Goal: Transaction & Acquisition: Book appointment/travel/reservation

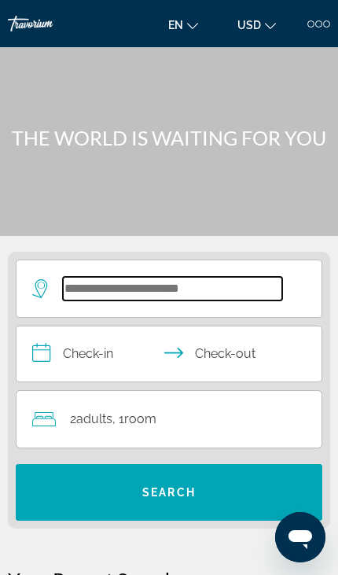
click at [159, 287] on input "Search widget" at bounding box center [172, 289] width 219 height 24
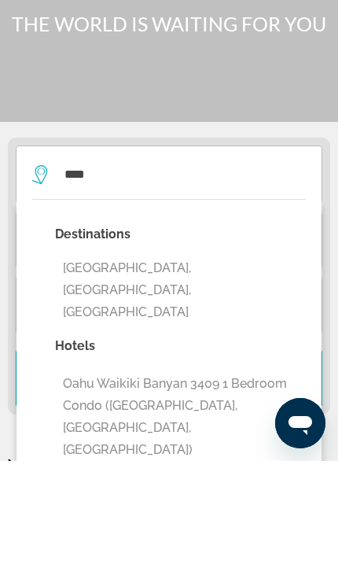
click at [181, 367] on button "[GEOGRAPHIC_DATA], [GEOGRAPHIC_DATA], [GEOGRAPHIC_DATA]" at bounding box center [180, 404] width 251 height 74
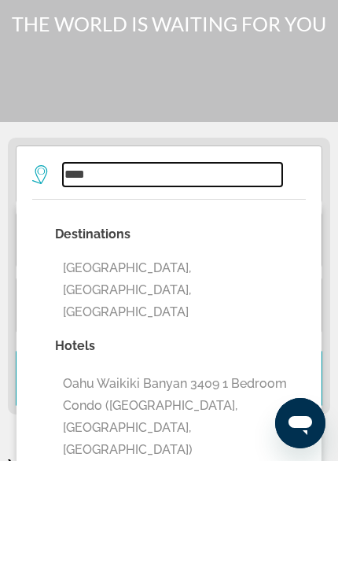
type input "**********"
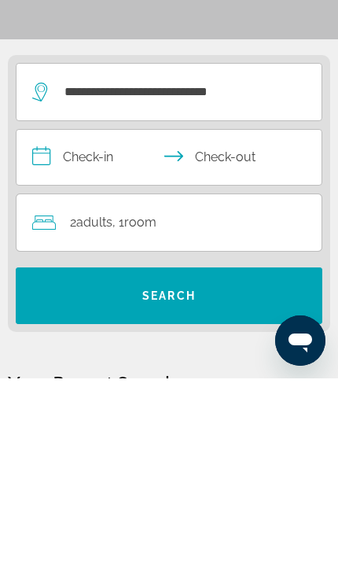
click at [108, 326] on input "**********" at bounding box center [172, 356] width 311 height 60
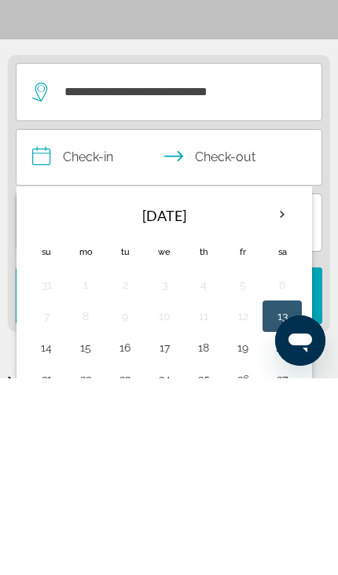
scroll to position [196, 0]
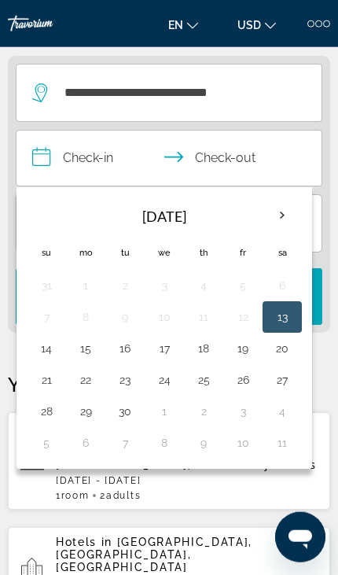
click at [285, 211] on th "Next month" at bounding box center [282, 215] width 35 height 35
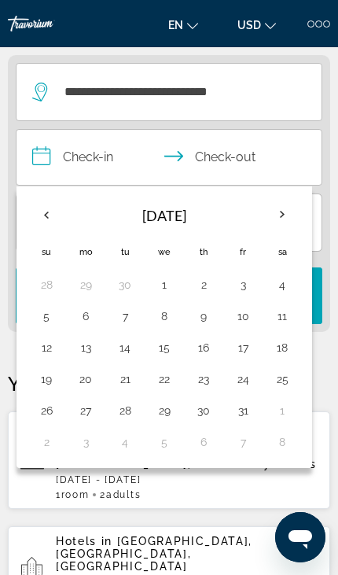
click at [282, 210] on th "Next month" at bounding box center [282, 214] width 35 height 35
click at [171, 349] on button "12" at bounding box center [164, 347] width 22 height 22
click at [123, 388] on button "18" at bounding box center [125, 379] width 22 height 22
type input "**********"
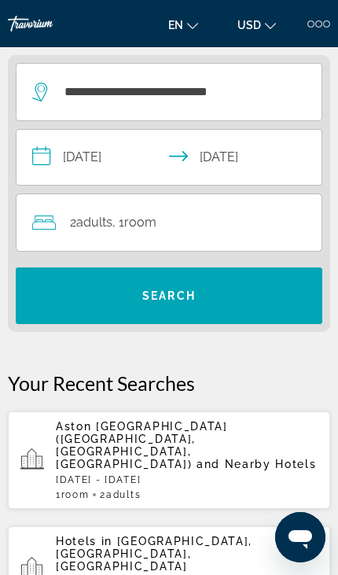
click at [197, 295] on span "Search widget" at bounding box center [169, 296] width 307 height 38
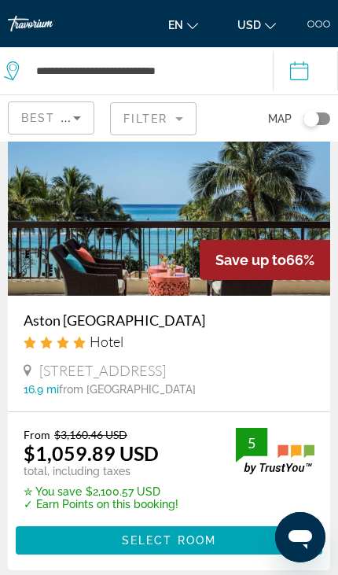
scroll to position [73, 0]
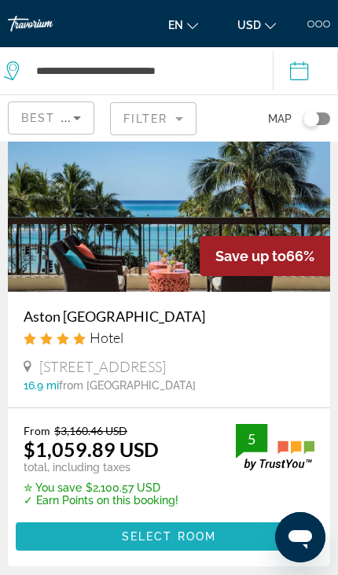
click at [171, 538] on span "Select Room" at bounding box center [169, 536] width 94 height 13
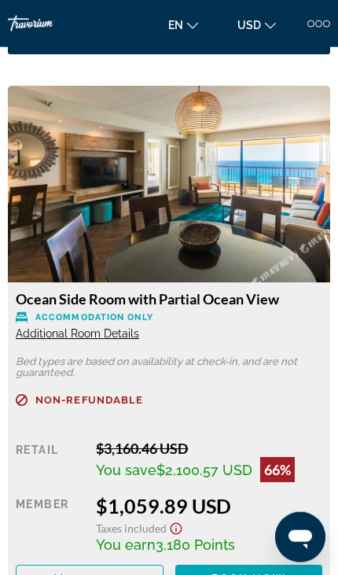
scroll to position [1989, 0]
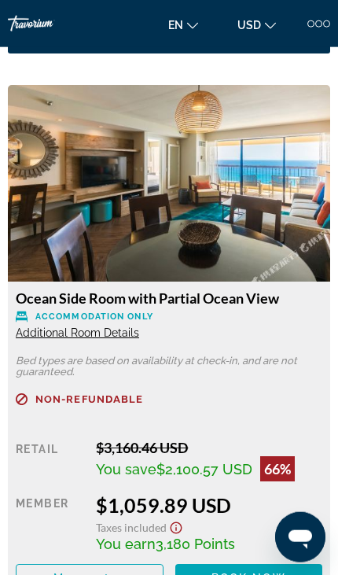
click at [211, 212] on img "Main content" at bounding box center [169, 183] width 322 height 197
click at [112, 336] on span "Additional Room Details" at bounding box center [77, 332] width 123 height 13
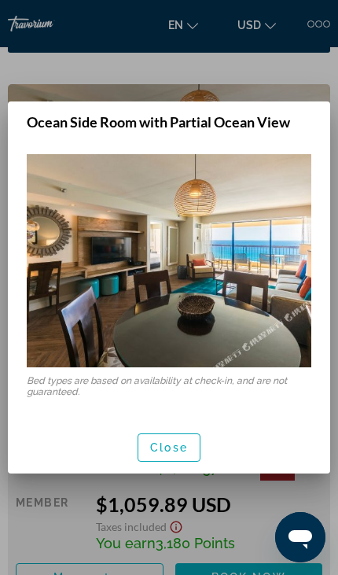
click at [262, 300] on img at bounding box center [169, 260] width 285 height 213
click at [175, 453] on span "Close" at bounding box center [169, 447] width 38 height 13
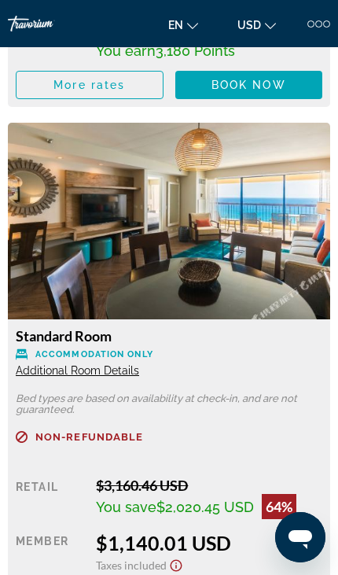
scroll to position [3013, 0]
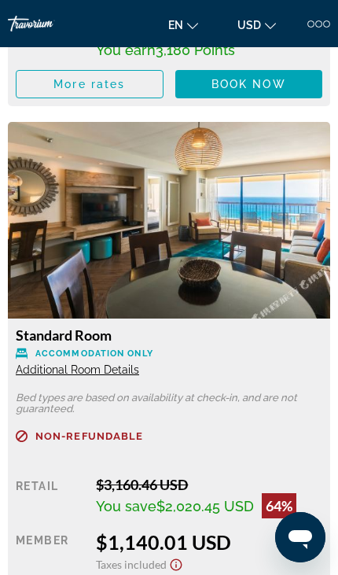
click at [99, 373] on span "Additional Room Details" at bounding box center [77, 369] width 123 height 13
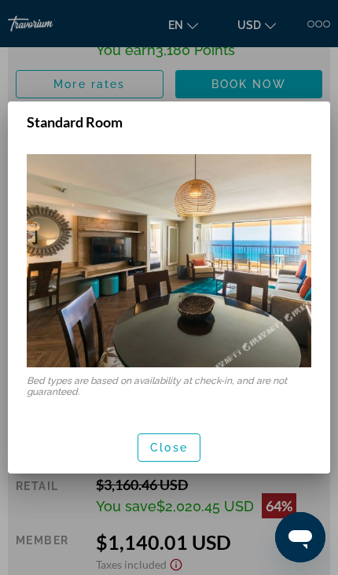
click at [178, 454] on span "Close" at bounding box center [169, 447] width 38 height 13
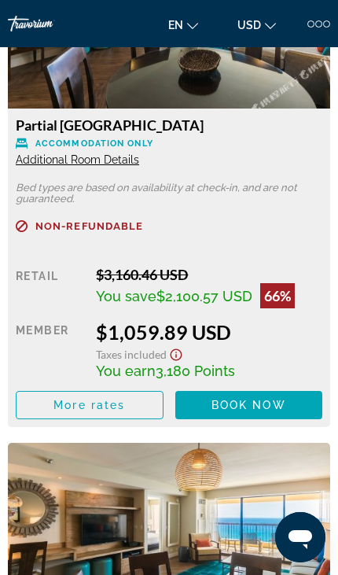
scroll to position [2688, 0]
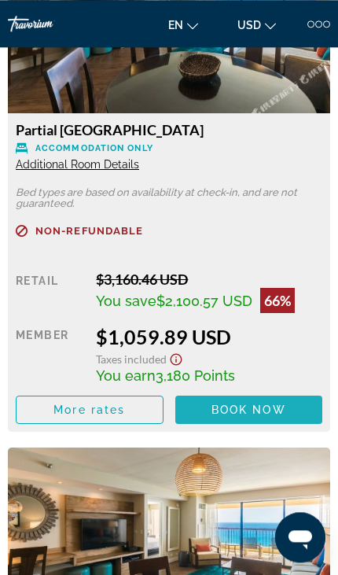
click at [247, 404] on span "Book now" at bounding box center [248, 409] width 75 height 13
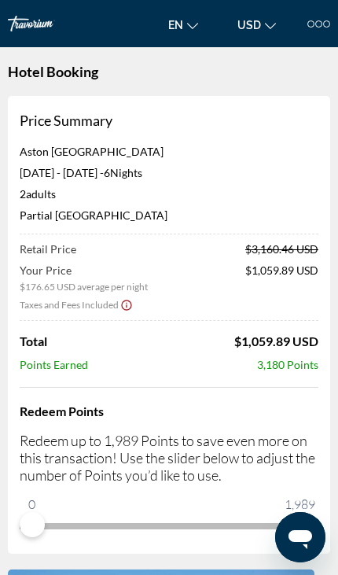
click at [122, 303] on icon "Show Taxes and Fees disclaimer" at bounding box center [126, 305] width 13 height 14
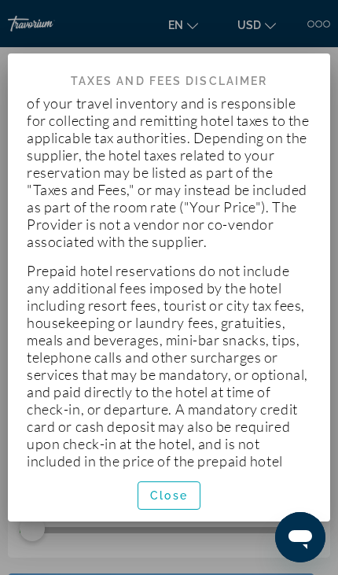
scroll to position [270, 0]
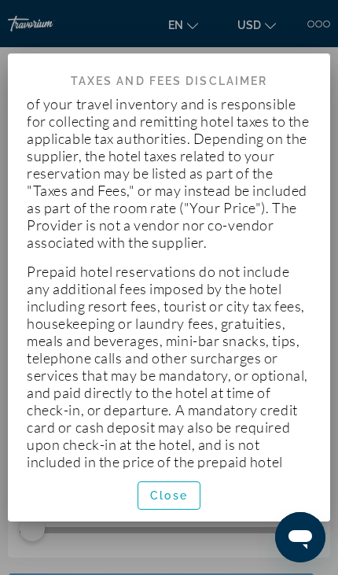
click at [166, 502] on span "Close" at bounding box center [169, 495] width 38 height 13
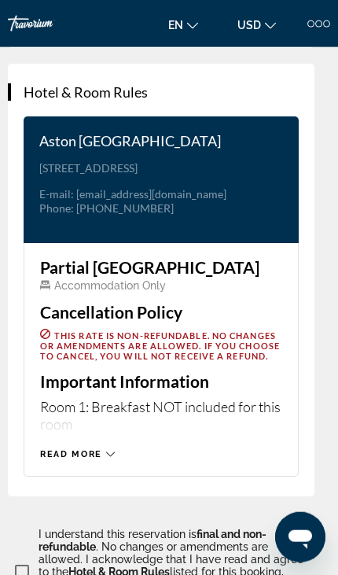
scroll to position [3575, 0]
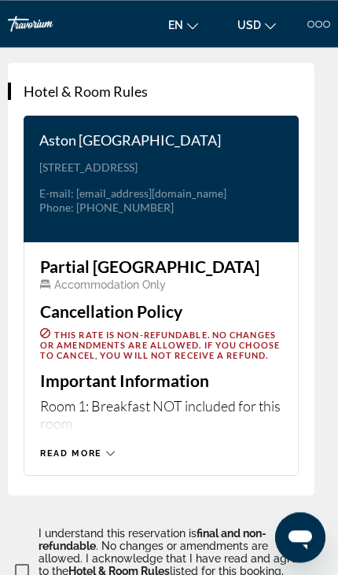
click at [86, 416] on div "Read more" at bounding box center [161, 437] width 242 height 43
click at [93, 416] on div "Read more" at bounding box center [161, 437] width 242 height 43
click at [94, 448] on span "Read more" at bounding box center [71, 453] width 62 height 10
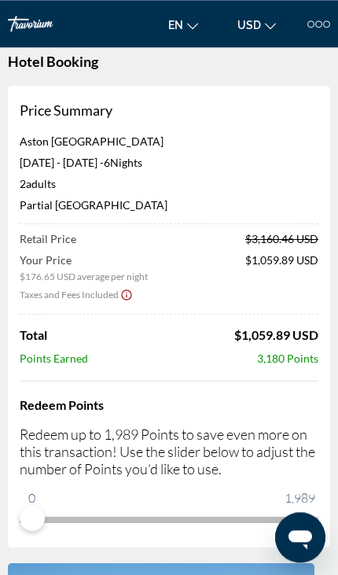
scroll to position [0, 0]
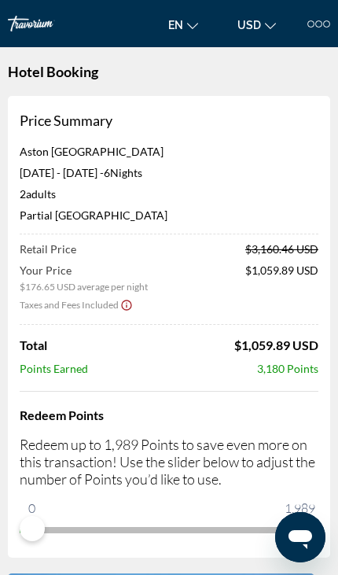
click at [124, 301] on icon "Show Taxes and Fees disclaimer" at bounding box center [126, 305] width 13 height 14
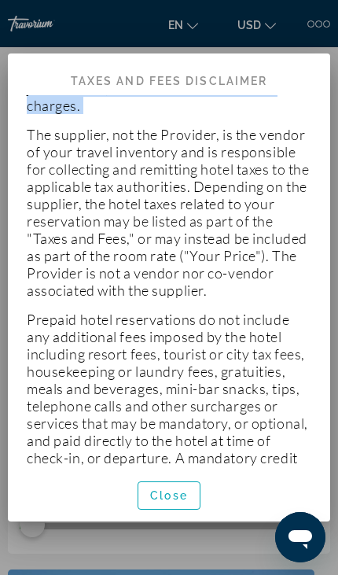
scroll to position [229, 0]
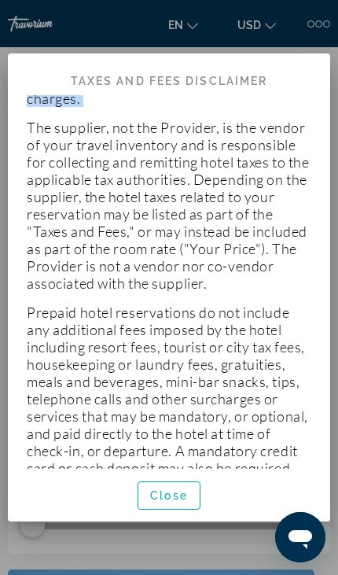
click at [34, 119] on p "The supplier, not the Provider, is the vendor of your travel inventory and is r…" at bounding box center [169, 205] width 285 height 173
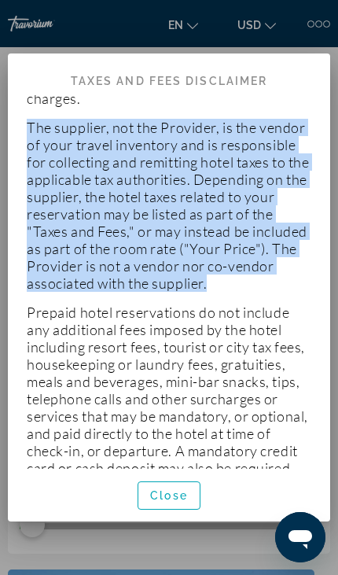
click at [170, 502] on span "Close" at bounding box center [169, 495] width 38 height 13
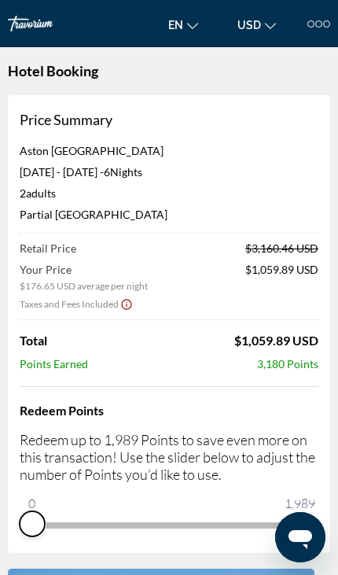
scroll to position [0, 0]
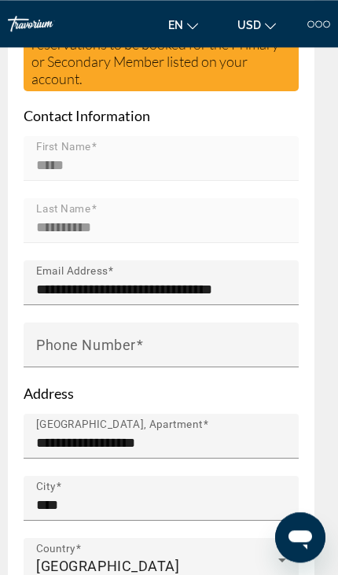
click at [174, 342] on input "Phone Number" at bounding box center [165, 351] width 259 height 19
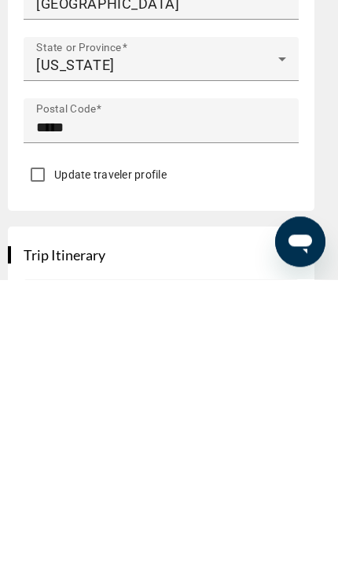
scroll to position [1480, 0]
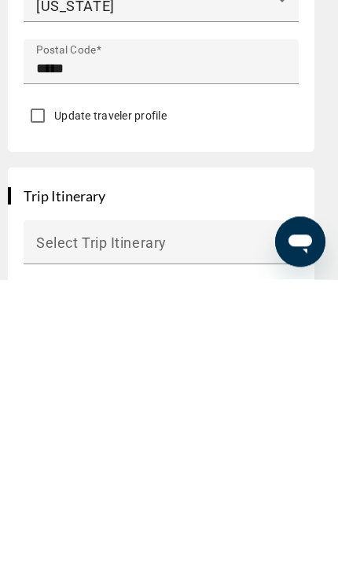
type input "**********"
click at [188, 535] on span "Main content" at bounding box center [157, 544] width 242 height 19
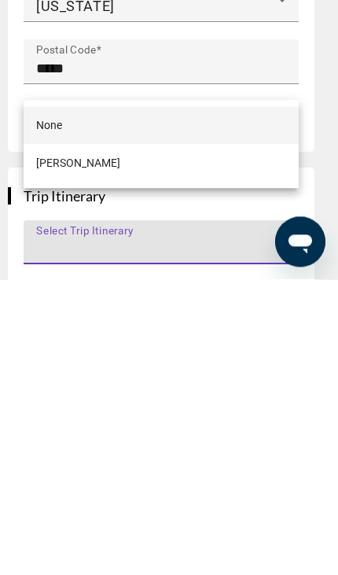
scroll to position [1776, 0]
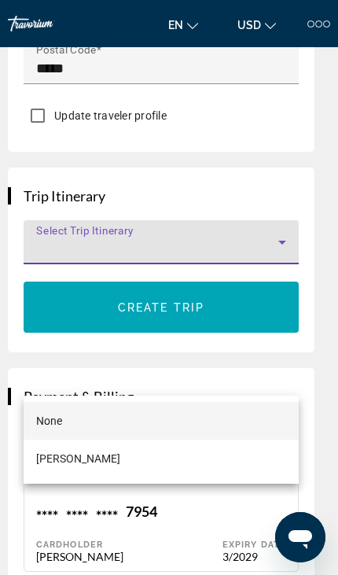
click at [190, 209] on div at bounding box center [169, 287] width 338 height 575
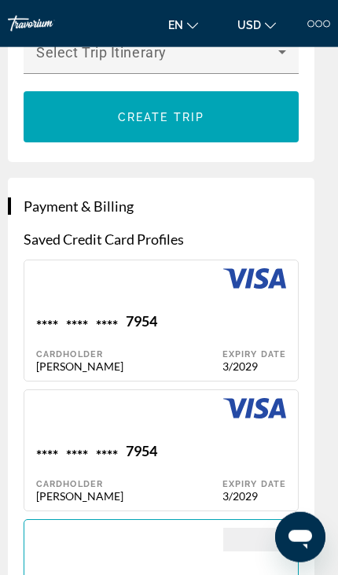
scroll to position [1967, 0]
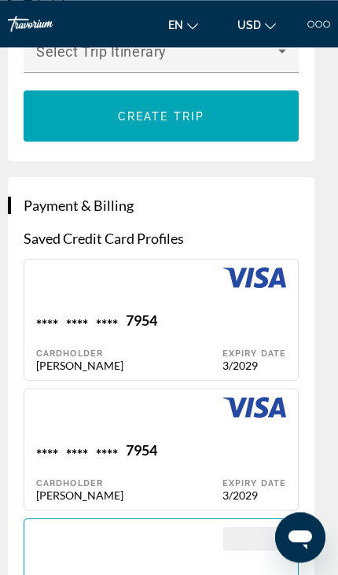
click at [193, 311] on div "**** **** **** 7954" at bounding box center [129, 321] width 186 height 21
type input "*****"
type input "**********"
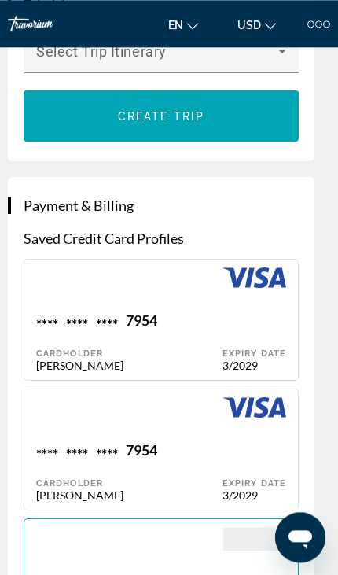
type input "****"
type input "*****"
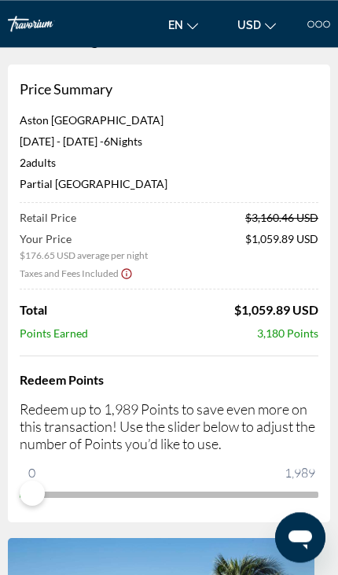
scroll to position [0, 0]
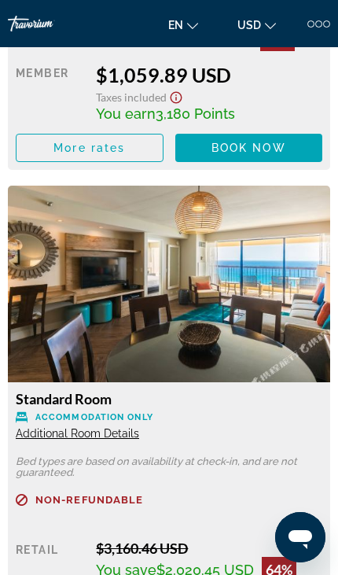
scroll to position [2949, 0]
click at [274, 319] on img "Main content" at bounding box center [169, 284] width 322 height 197
click at [238, 322] on img "Main content" at bounding box center [169, 284] width 322 height 197
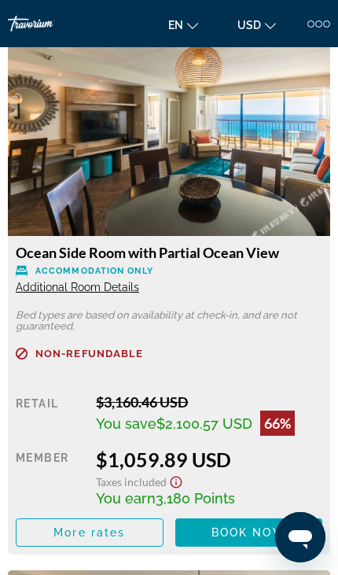
scroll to position [2034, 0]
click at [180, 485] on icon "Show Taxes and Fees disclaimer" at bounding box center [177, 482] width 12 height 12
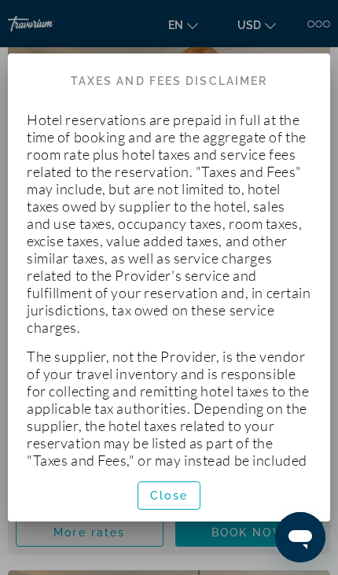
click at [175, 502] on span "Close" at bounding box center [169, 495] width 38 height 13
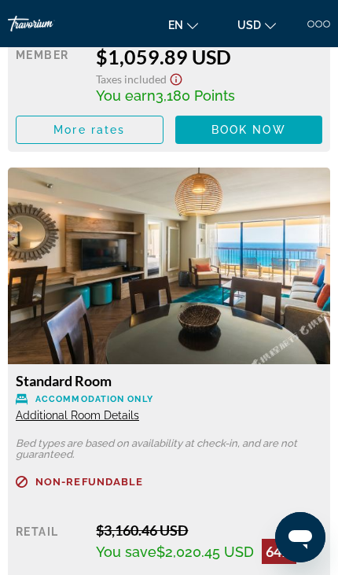
scroll to position [2967, 0]
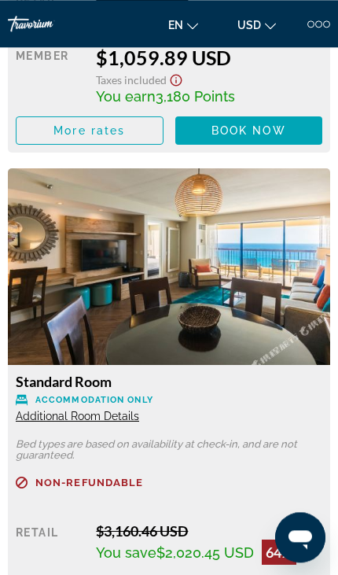
click at [226, 276] on img "Main content" at bounding box center [169, 266] width 322 height 197
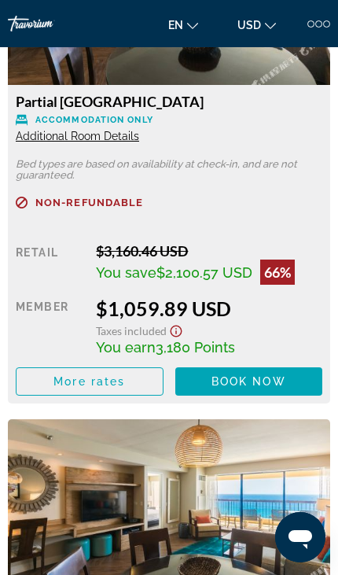
scroll to position [2717, 0]
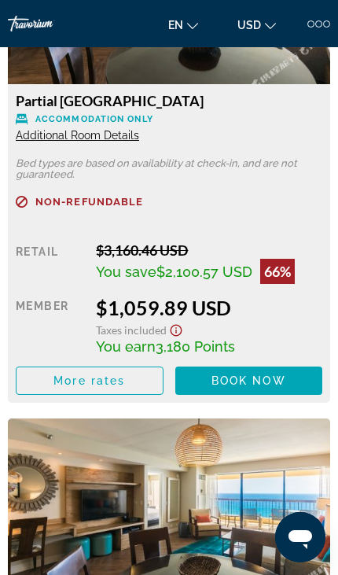
click at [248, 374] on span "Book now" at bounding box center [248, 380] width 75 height 13
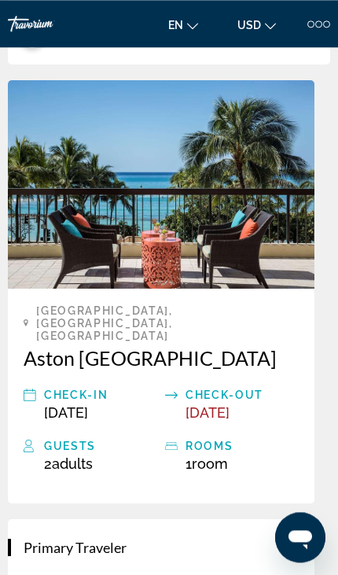
scroll to position [488, 0]
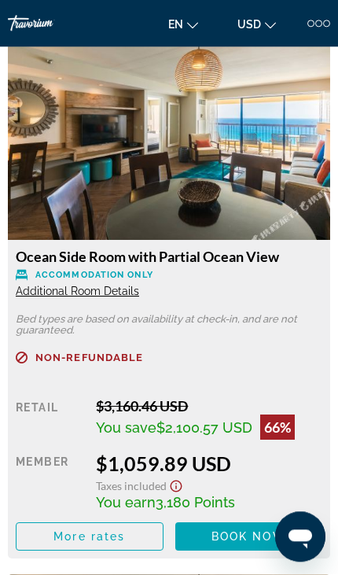
scroll to position [2031, 0]
